Goal: Transaction & Acquisition: Purchase product/service

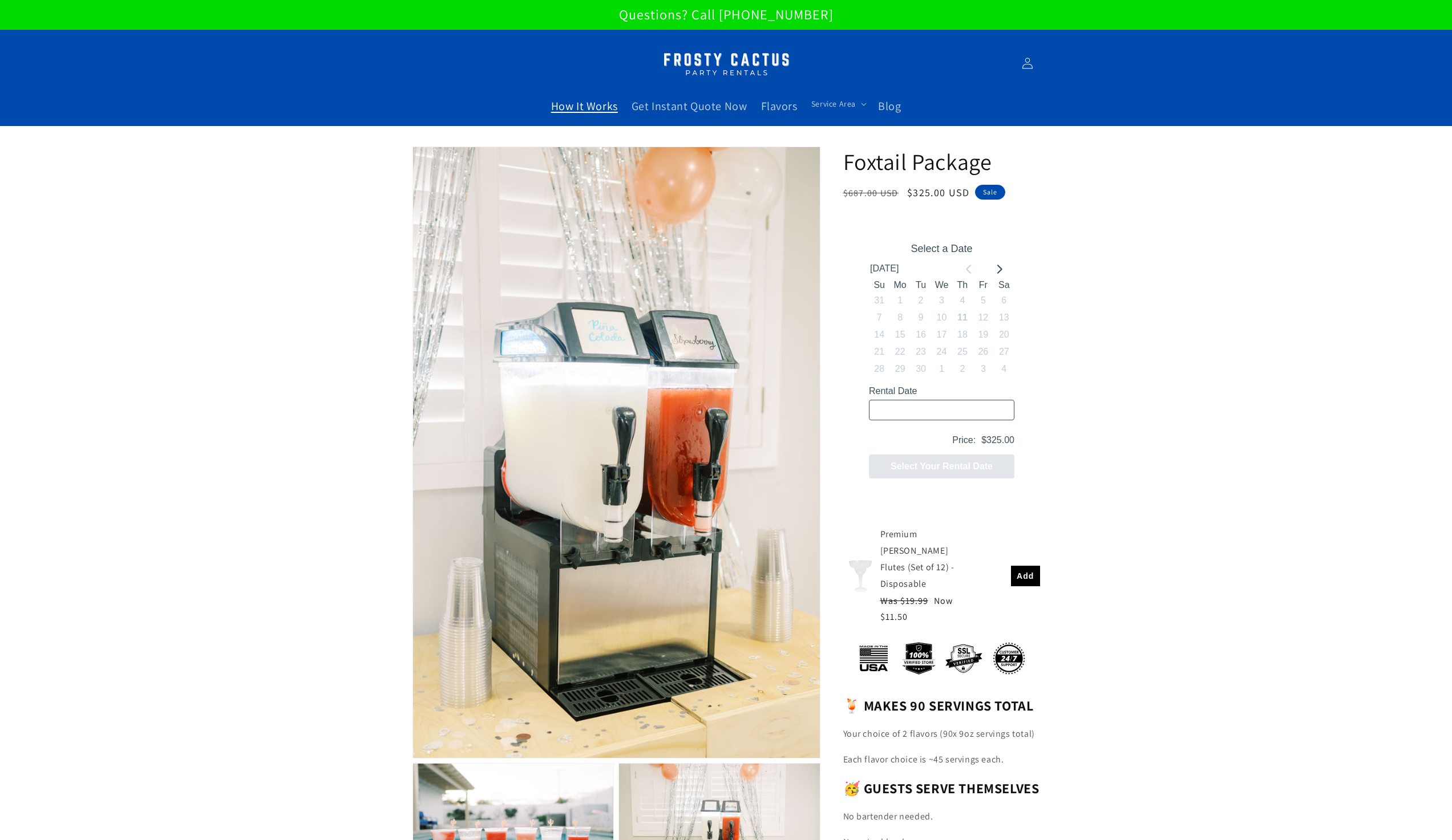
click at [579, 106] on span "How It Works" at bounding box center [584, 106] width 67 height 15
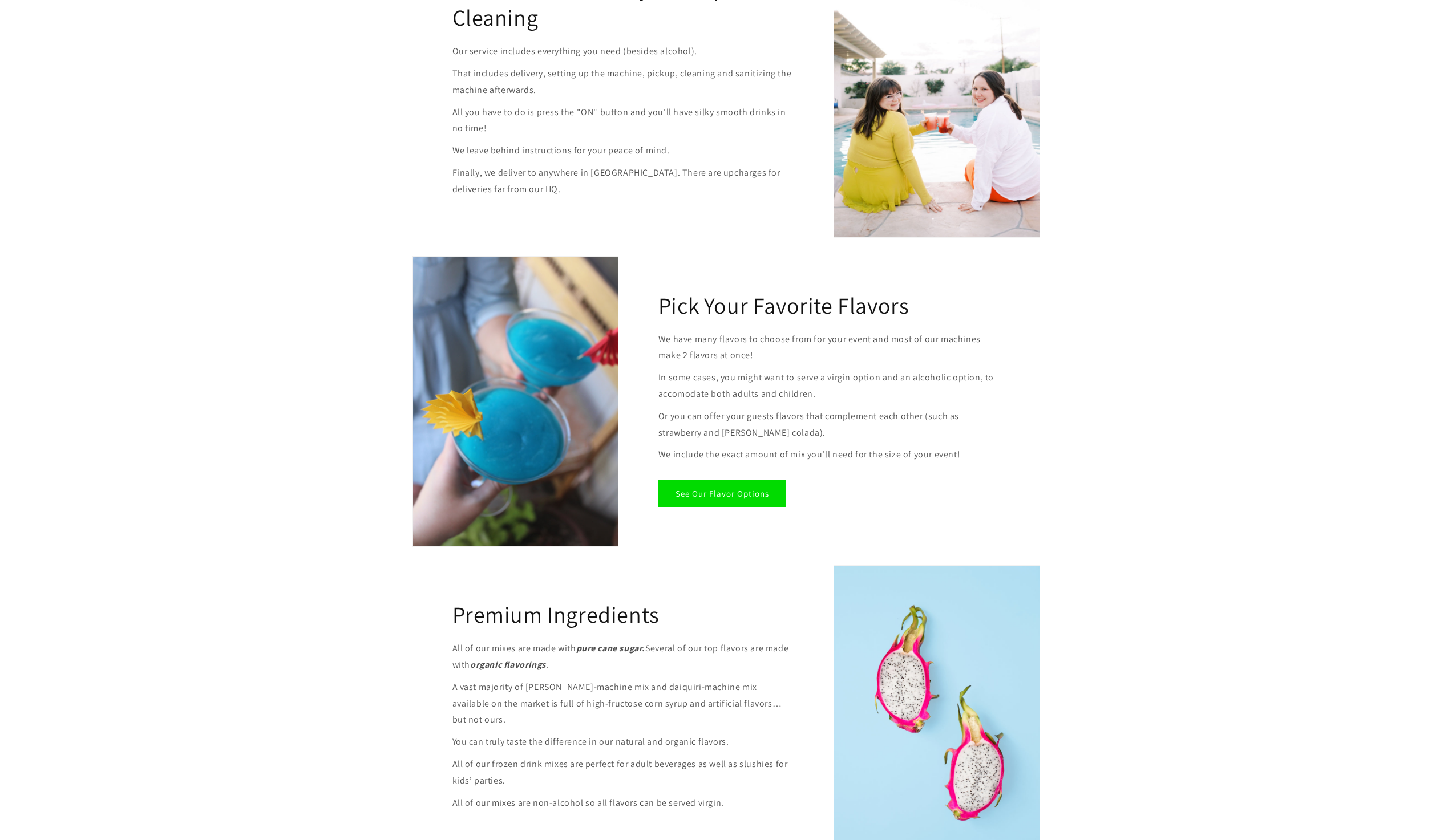
scroll to position [969, 0]
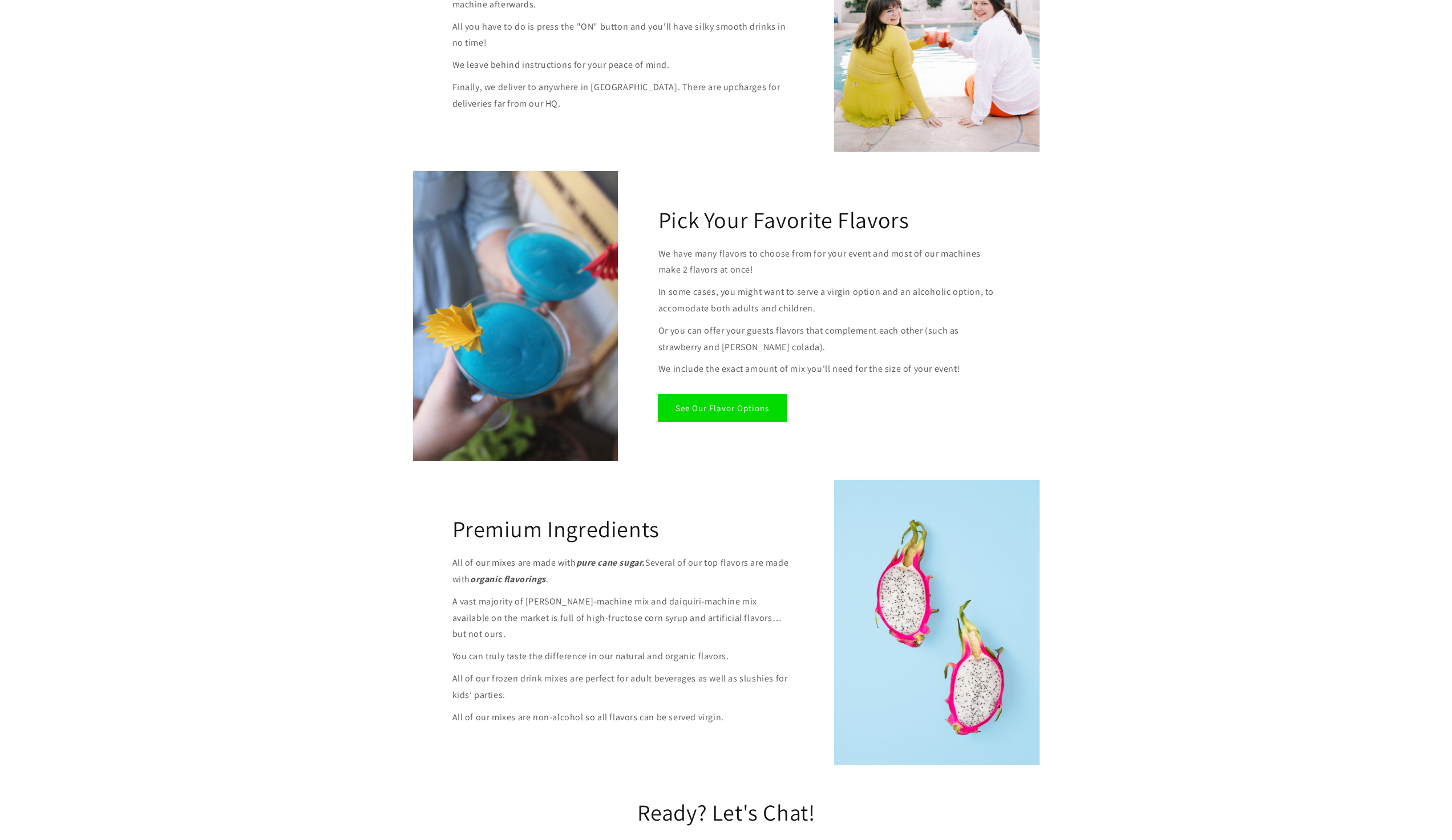
click at [724, 403] on link "See Our Flavor Options" at bounding box center [723, 408] width 128 height 27
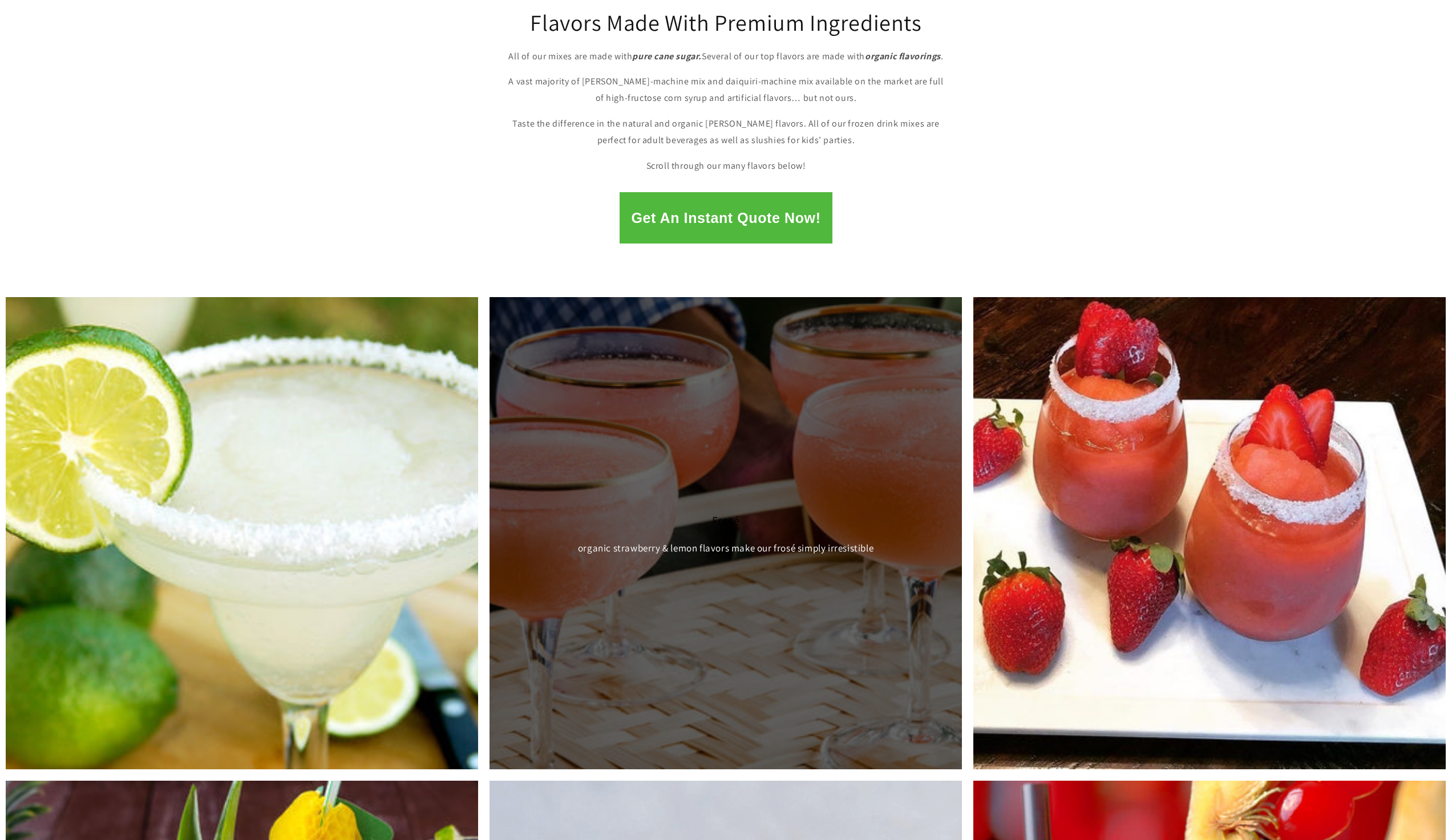
scroll to position [114, 0]
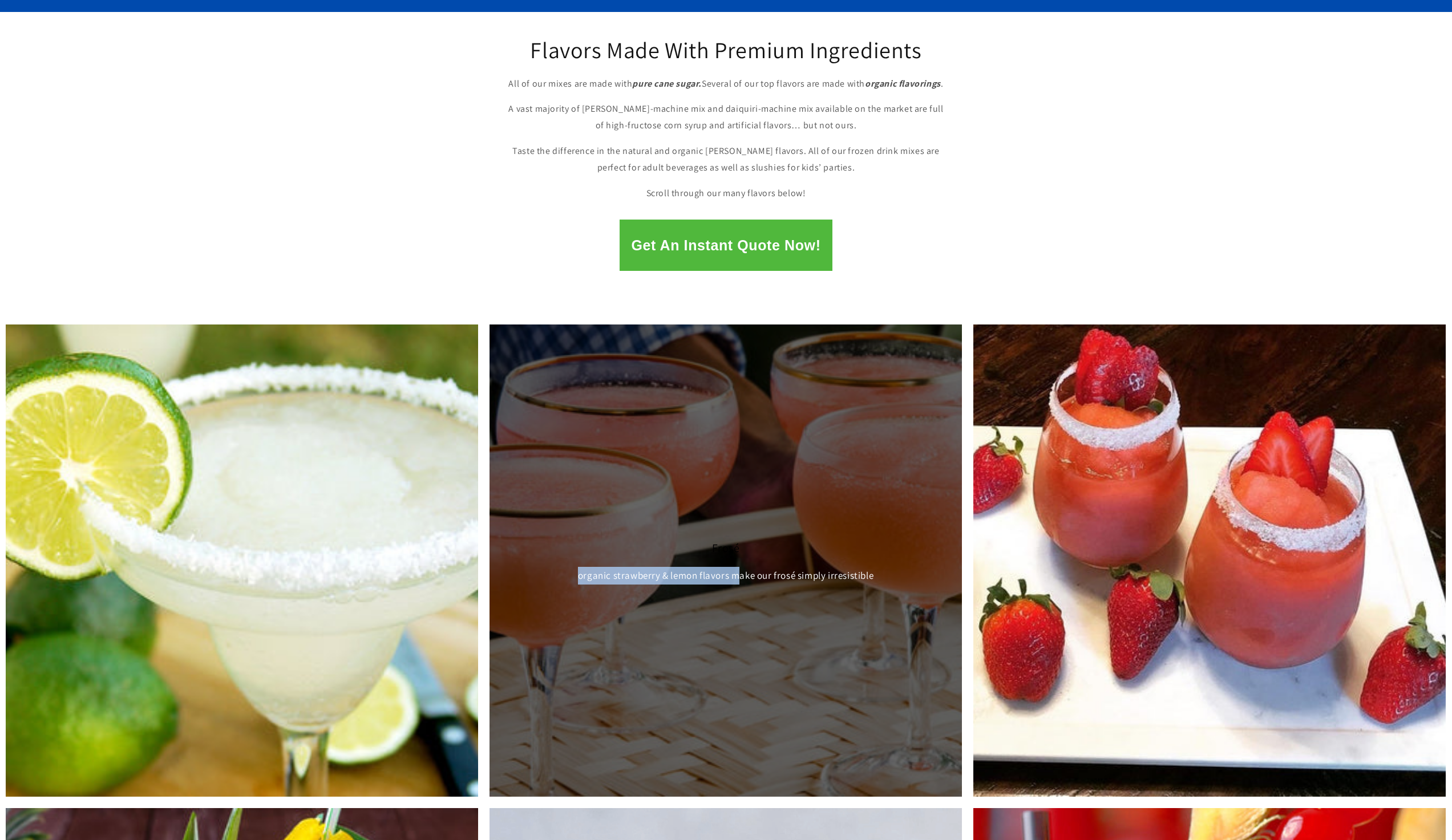
drag, startPoint x: 757, startPoint y: 528, endPoint x: 737, endPoint y: 629, distance: 103.0
click at [737, 629] on div "Frosé organic strawberry & lemon flavors make our frosé simply irresistible" at bounding box center [725, 560] width 472 height 472
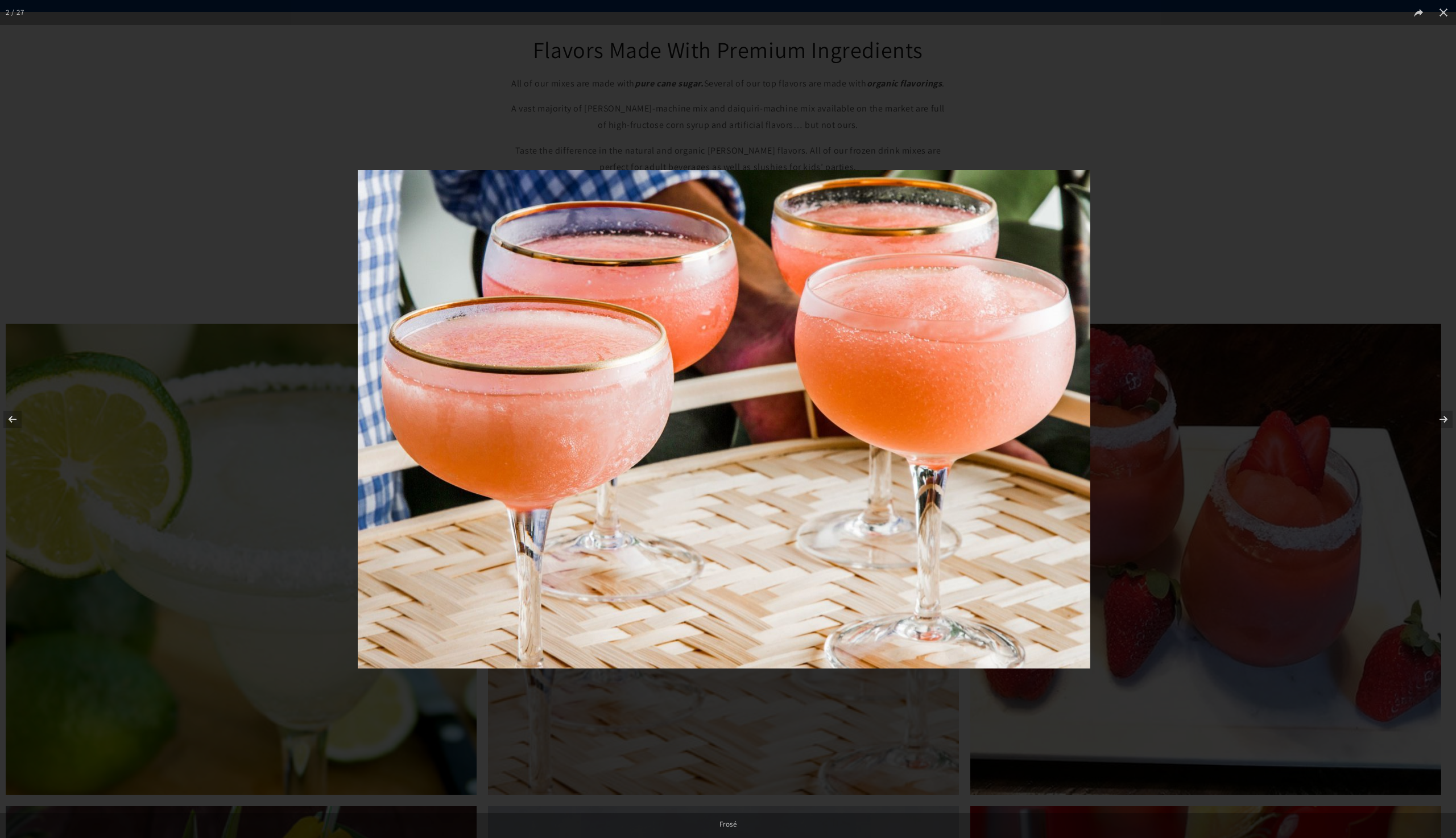
click at [755, 423] on img at bounding box center [724, 419] width 733 height 499
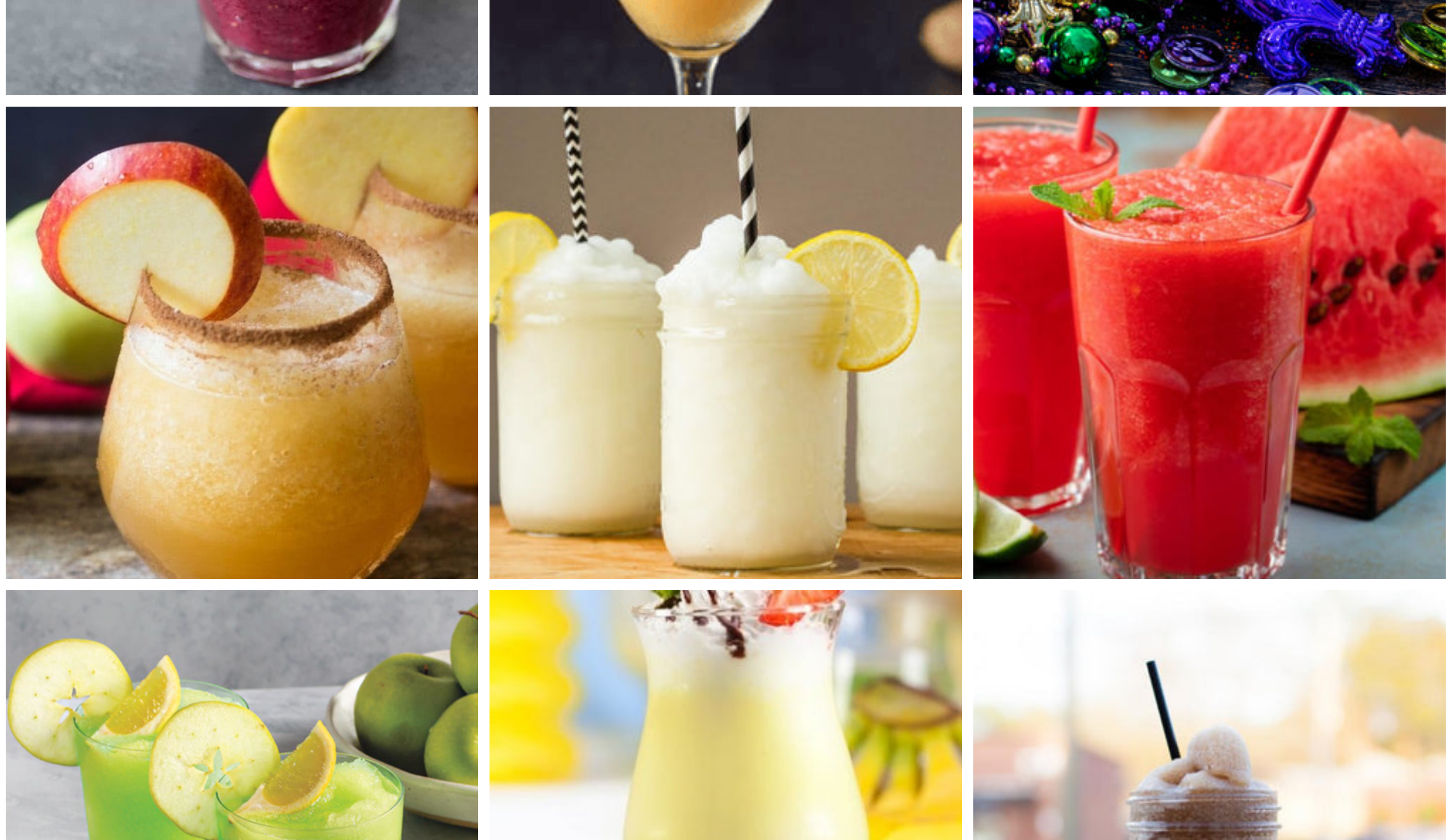
scroll to position [66, 0]
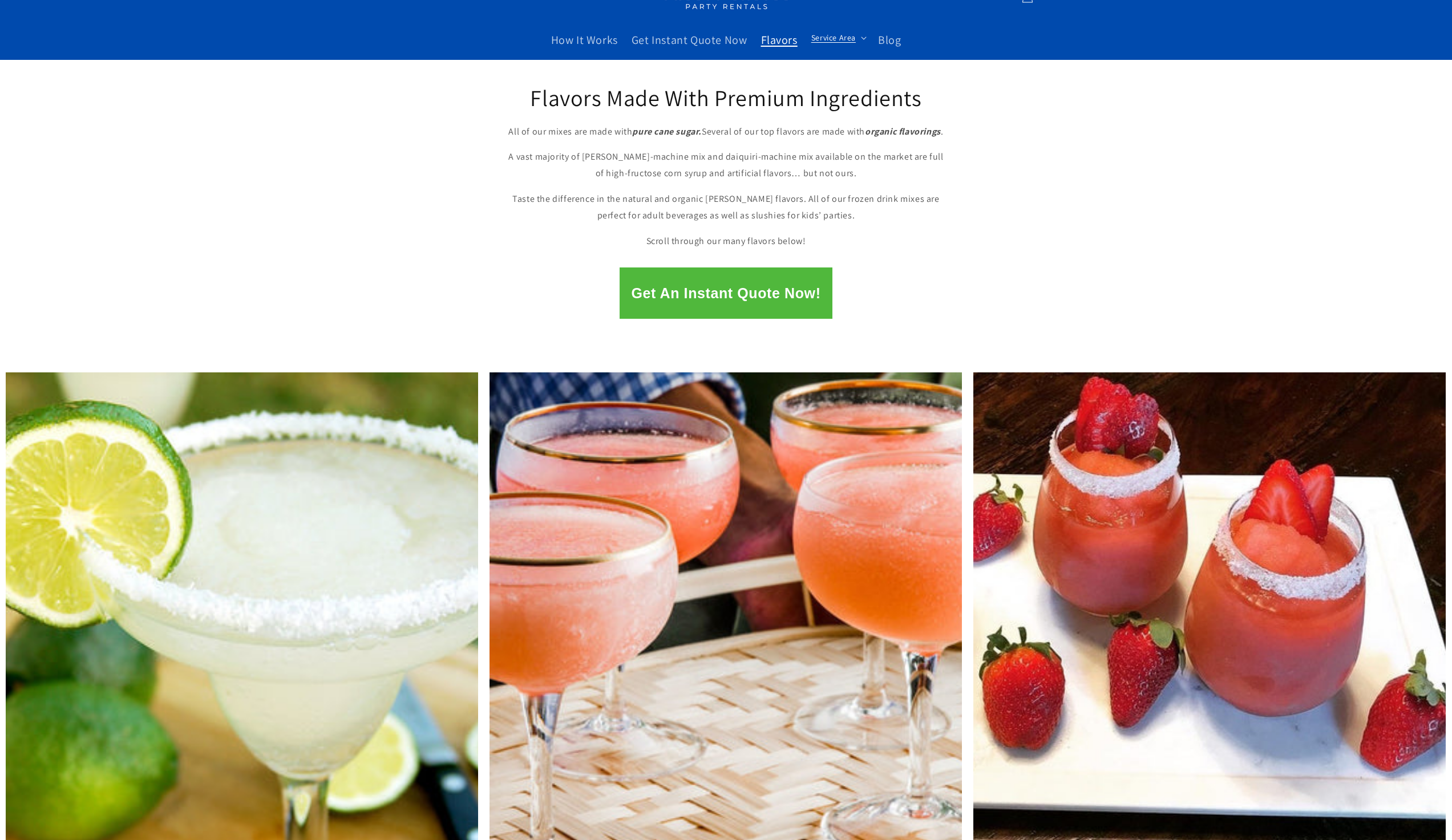
click at [849, 35] on span "Service Area" at bounding box center [833, 37] width 44 height 10
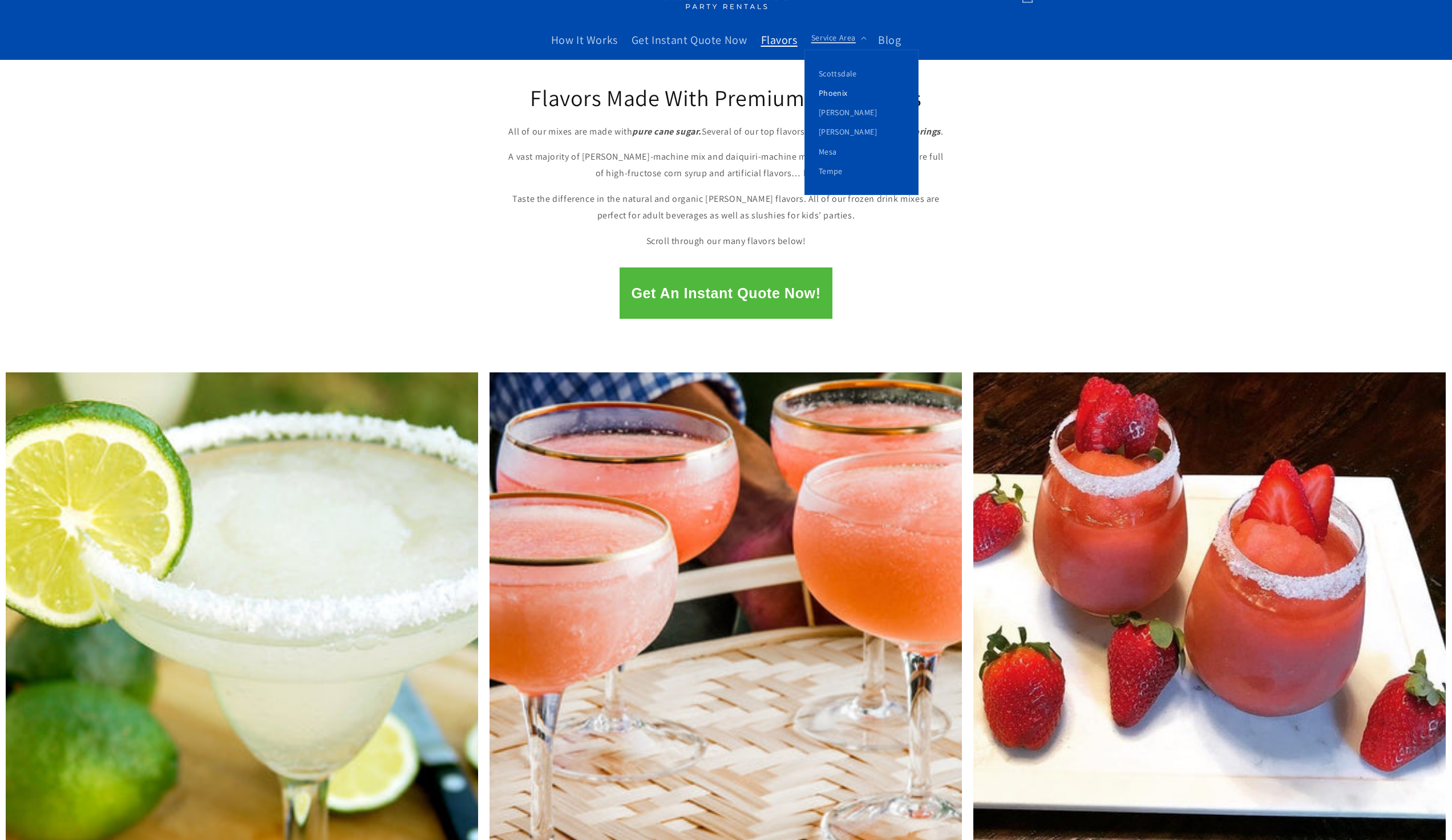
click at [842, 90] on link "Phoenix" at bounding box center [861, 92] width 113 height 20
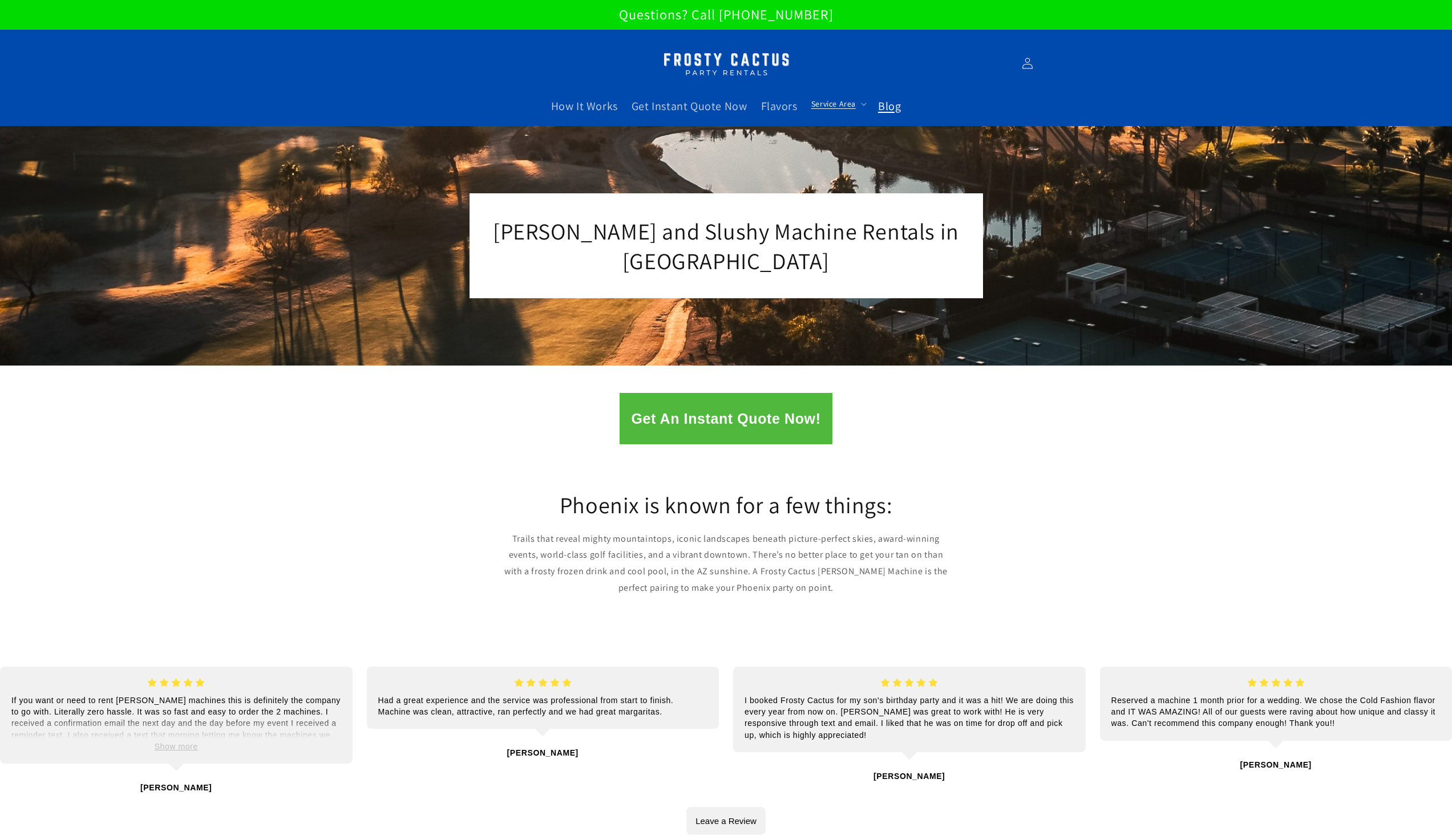
click at [888, 104] on span "Blog" at bounding box center [889, 106] width 23 height 15
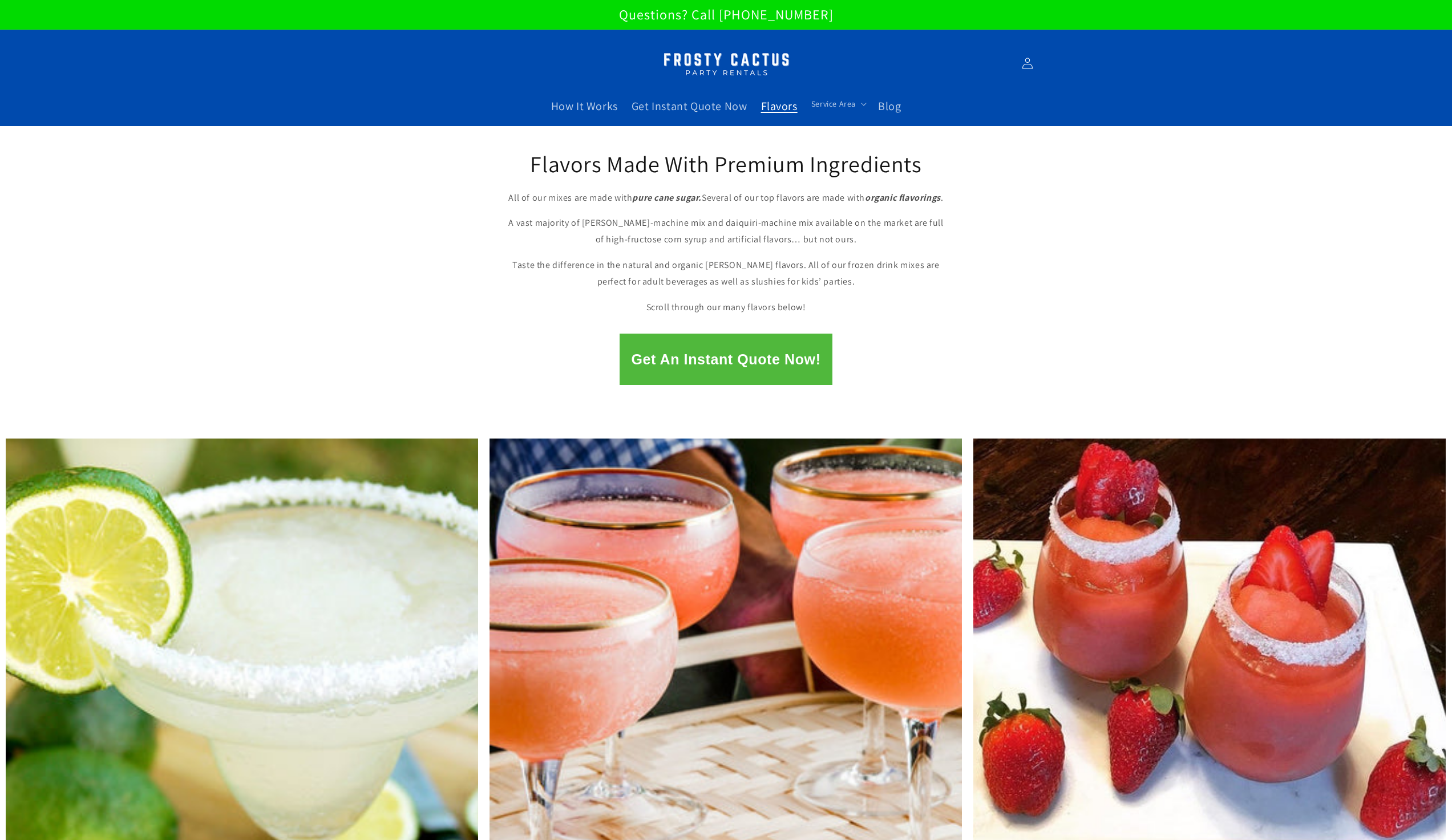
click at [706, 105] on span "Get Instant Quote Now" at bounding box center [690, 106] width 116 height 15
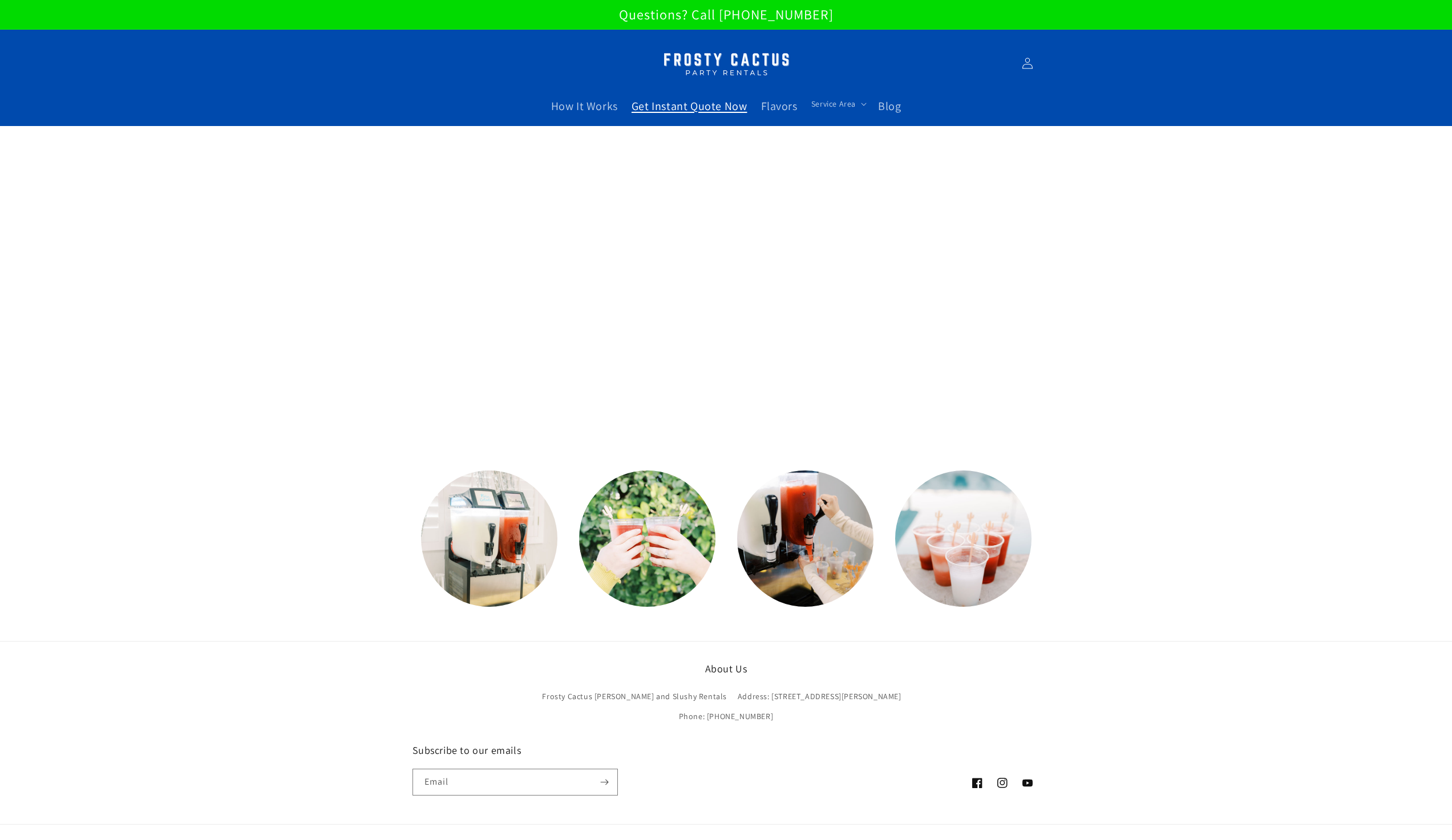
click at [819, 520] on link at bounding box center [805, 538] width 136 height 136
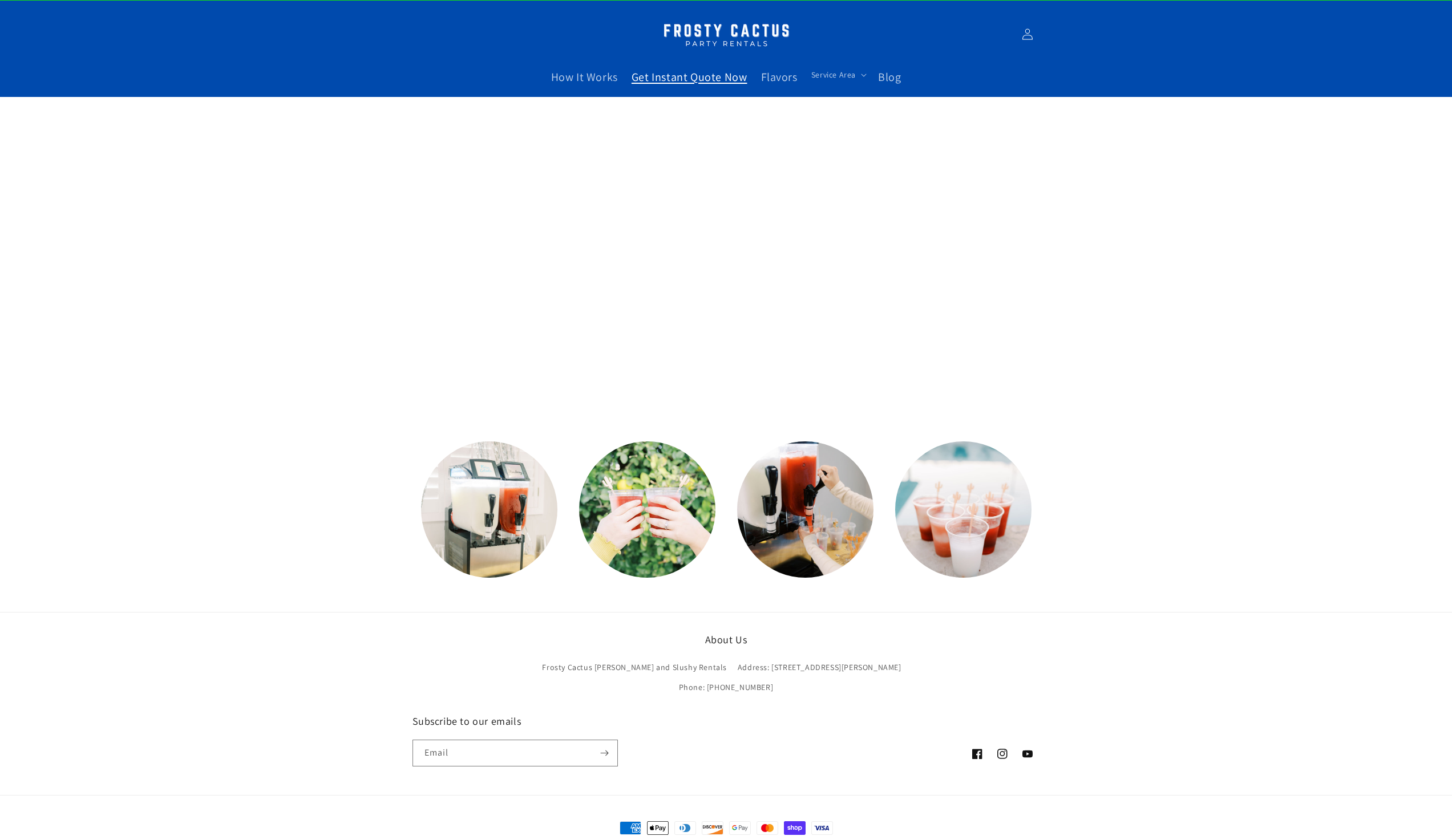
scroll to position [44, 0]
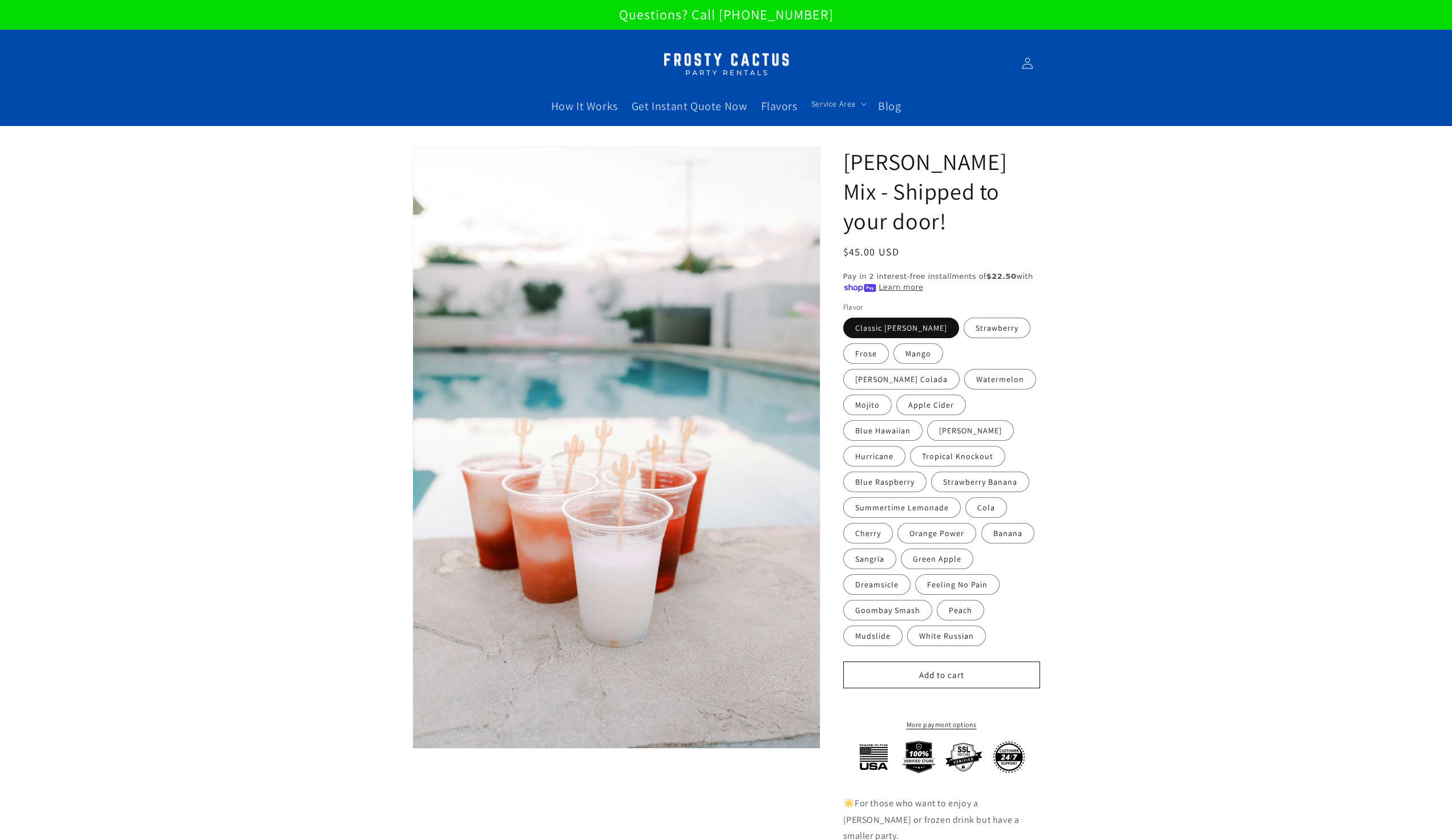
click at [1236, 512] on section "Skip to product information Open media 1 in modal 1 / of 2 Margarita Mix - Ship…" at bounding box center [726, 575] width 1452 height 899
click at [986, 329] on label "Strawberry" at bounding box center [996, 328] width 67 height 20
click at [965, 316] on input "Strawberry" at bounding box center [965, 315] width 1 height 1
radio input "true"
